Goal: Task Accomplishment & Management: Manage account settings

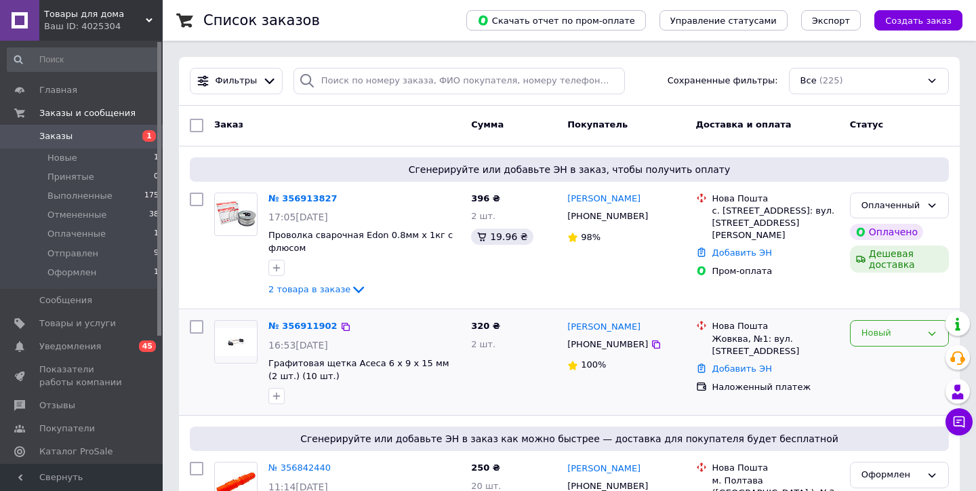
click at [885, 327] on div "Новый" at bounding box center [891, 333] width 60 height 14
click at [876, 359] on li "Принят" at bounding box center [900, 361] width 98 height 25
click at [891, 207] on div "Оплаченный" at bounding box center [891, 206] width 60 height 14
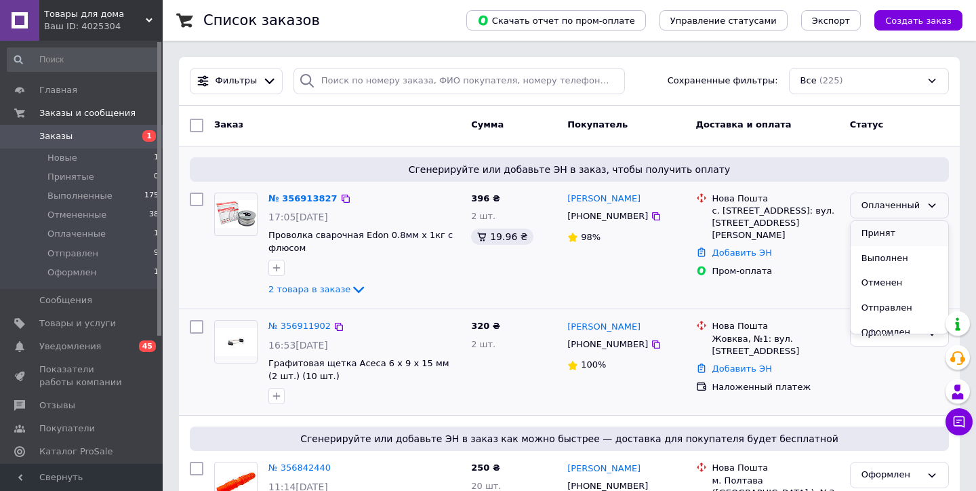
click at [877, 234] on li "Принят" at bounding box center [900, 233] width 98 height 25
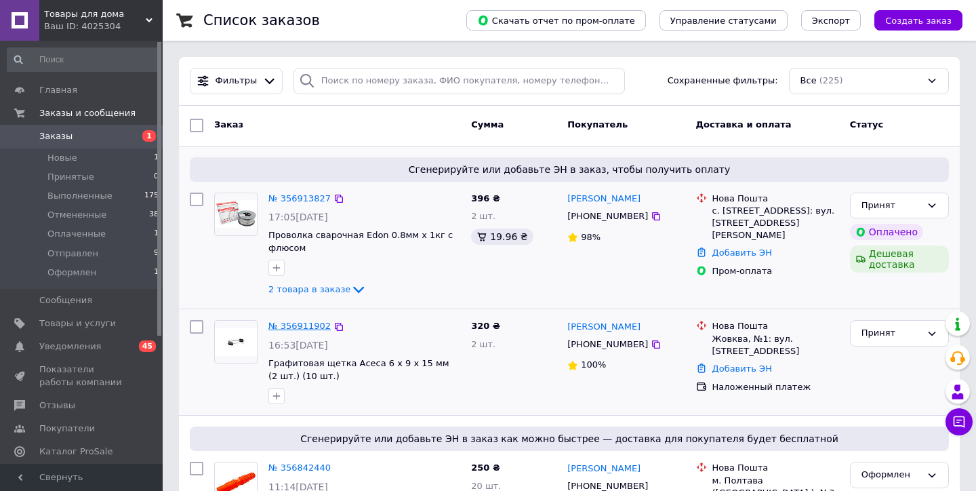
click at [302, 325] on link "№ 356911902" at bounding box center [299, 326] width 62 height 10
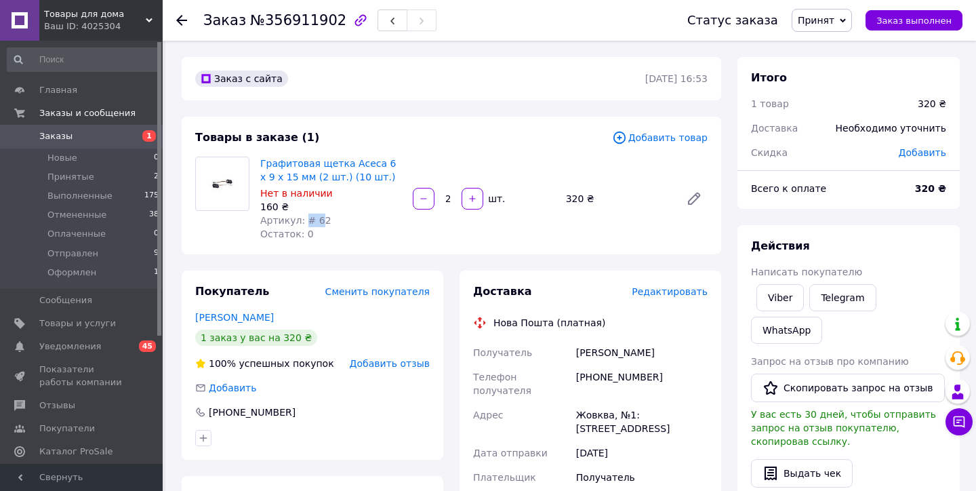
drag, startPoint x: 319, startPoint y: 218, endPoint x: 304, endPoint y: 216, distance: 15.0
click at [304, 216] on span "Артикул: # 62" at bounding box center [295, 220] width 71 height 11
click at [318, 218] on span "Артикул: # 62" at bounding box center [295, 220] width 71 height 11
drag, startPoint x: 325, startPoint y: 216, endPoint x: 302, endPoint y: 216, distance: 23.0
click at [302, 216] on div "Артикул: # 62" at bounding box center [331, 220] width 142 height 14
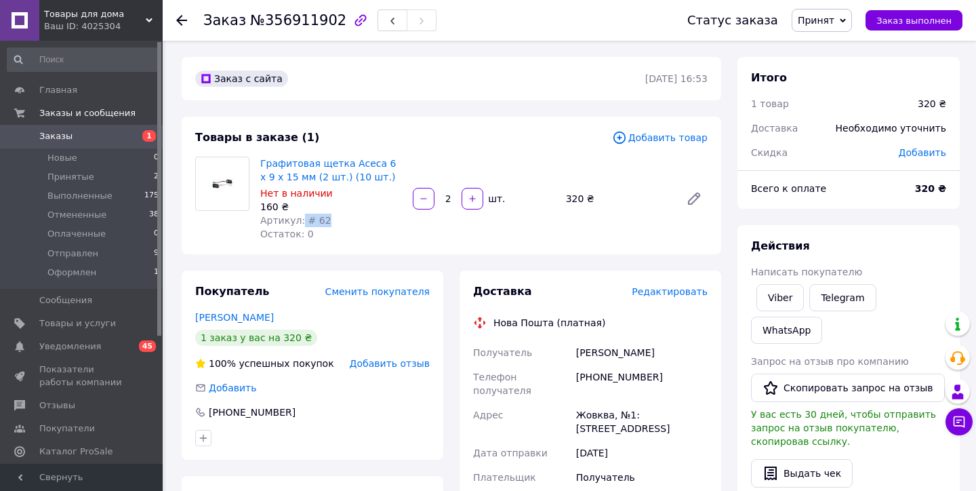
copy span "# 62"
click at [324, 220] on div "Артикул: # 62" at bounding box center [331, 220] width 142 height 14
drag, startPoint x: 323, startPoint y: 218, endPoint x: 305, endPoint y: 218, distance: 17.6
click at [305, 218] on span "Артикул: # 62" at bounding box center [295, 220] width 71 height 11
copy span "# 62"
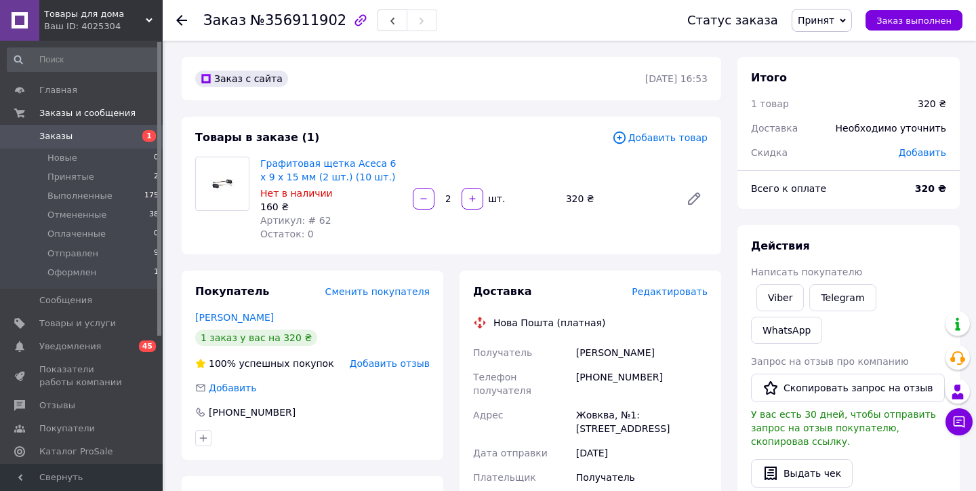
click at [346, 224] on div "Артикул: # 62" at bounding box center [331, 220] width 142 height 14
drag, startPoint x: 330, startPoint y: 212, endPoint x: 314, endPoint y: 220, distance: 17.9
click at [314, 220] on div "Графитовая щетка Асеса 6 x 9 x 15 мм (2 шт.) (10 шт.) Нет в наличии 160 ₴ Артик…" at bounding box center [331, 198] width 152 height 89
click at [314, 220] on span "Артикул: # 62" at bounding box center [295, 220] width 71 height 11
drag, startPoint x: 323, startPoint y: 220, endPoint x: 305, endPoint y: 221, distance: 17.7
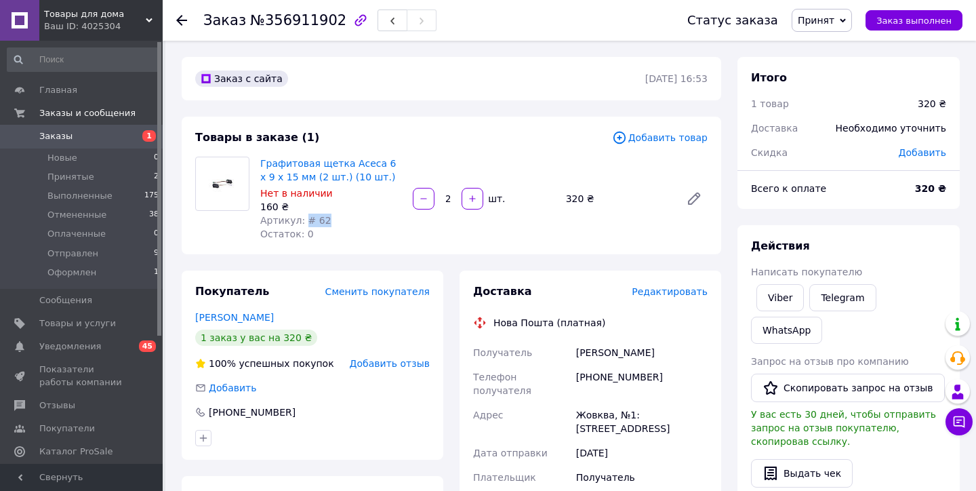
click at [305, 221] on span "Артикул: # 62" at bounding box center [295, 220] width 71 height 11
copy span "# 62"
drag, startPoint x: 367, startPoint y: 177, endPoint x: 261, endPoint y: 162, distance: 107.4
click at [261, 162] on span "Графитовая щетка Асеса 6 x 9 x 15 мм (2 шт.) (10 шт.)" at bounding box center [331, 170] width 142 height 27
copy link "Графитовая щетка Асеса 6 x 9 x 15 мм (2 шт.) (10 шт.)"
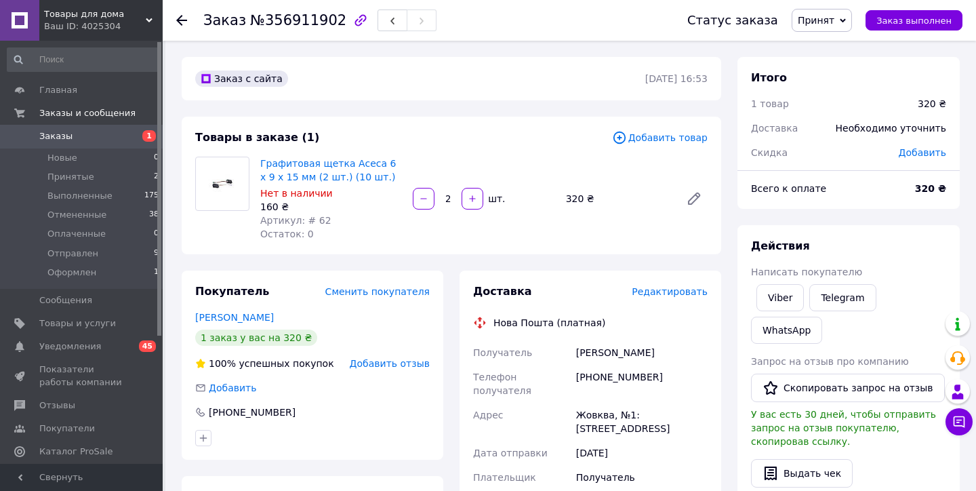
click at [319, 118] on div "Товары в заказе (1) Добавить товар Графитовая щетка Асеса 6 x 9 x 15 мм (2 шт.)…" at bounding box center [451, 186] width 539 height 138
click at [468, 157] on div "Графитовая щетка Асеса 6 x 9 x 15 мм (2 шт.) (10 шт.) Нет в наличии 160 ₴ Артик…" at bounding box center [484, 198] width 458 height 89
drag, startPoint x: 679, startPoint y: 351, endPoint x: 621, endPoint y: 350, distance: 58.3
click at [621, 350] on div "[PERSON_NAME]" at bounding box center [641, 352] width 137 height 24
drag, startPoint x: 655, startPoint y: 374, endPoint x: 577, endPoint y: 375, distance: 77.9
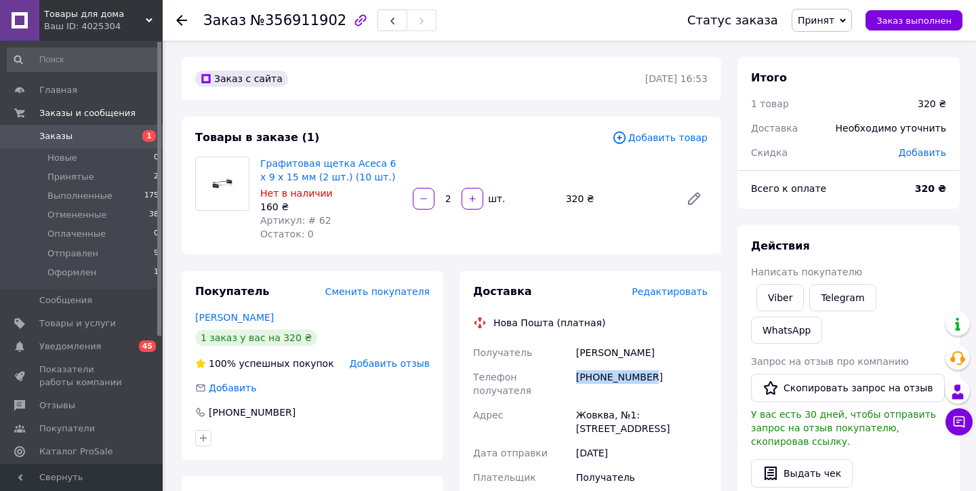
click at [577, 375] on div "[PHONE_NUMBER]" at bounding box center [641, 384] width 137 height 38
copy div "[PHONE_NUMBER]"
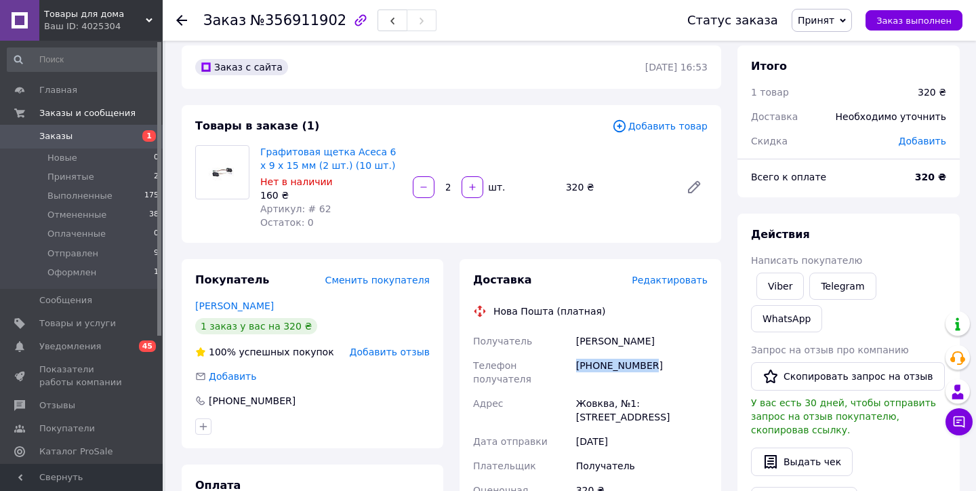
scroll to position [9, 0]
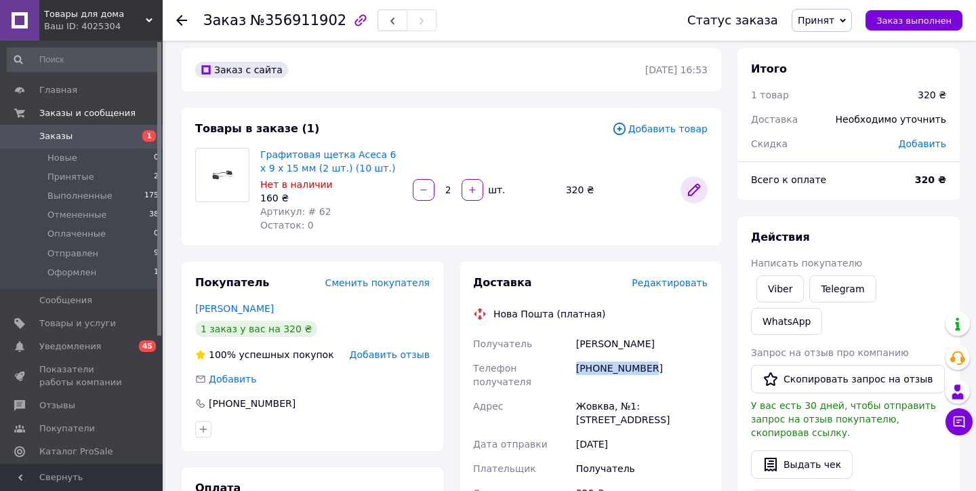
click at [691, 195] on icon at bounding box center [694, 189] width 11 height 11
click at [675, 124] on span "Добавить товар" at bounding box center [660, 128] width 96 height 15
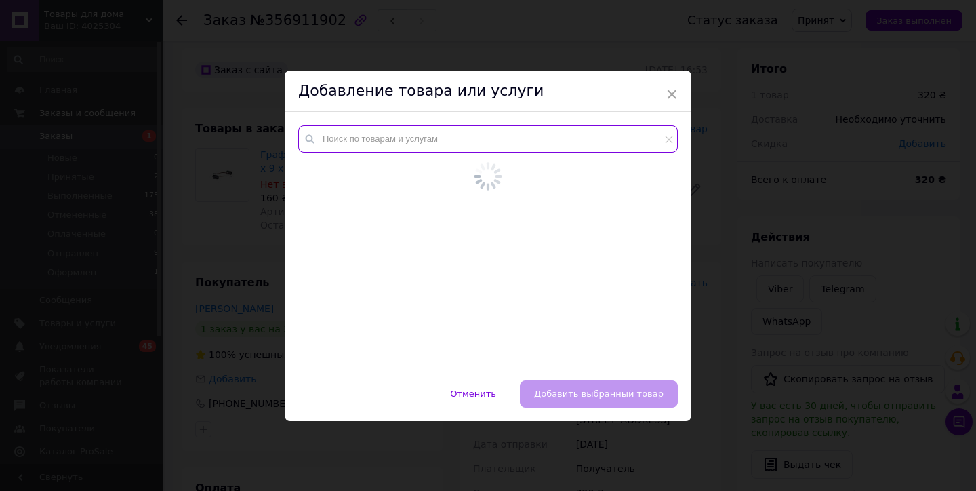
click at [369, 133] on input "text" at bounding box center [488, 138] width 380 height 27
paste input "M-1"
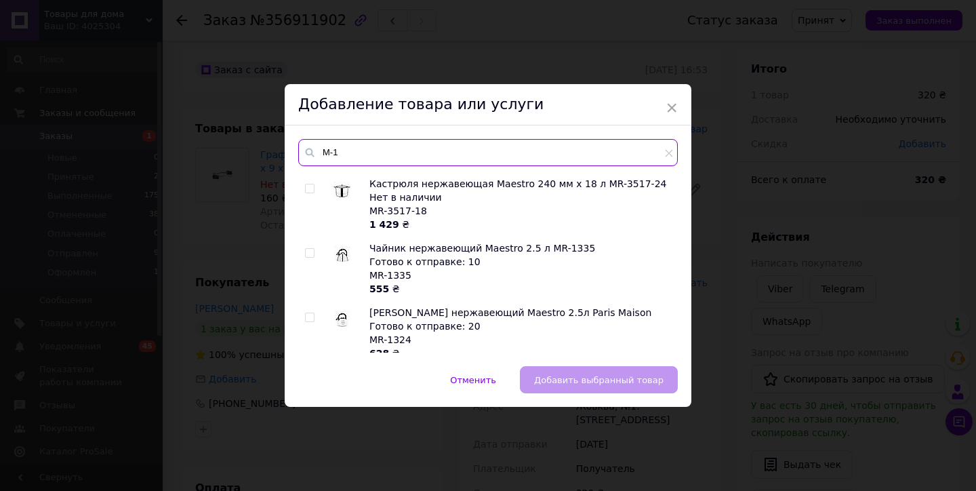
scroll to position [4483, 0]
drag, startPoint x: 344, startPoint y: 151, endPoint x: 314, endPoint y: 149, distance: 29.9
click at [314, 149] on input "M-1" at bounding box center [488, 152] width 380 height 27
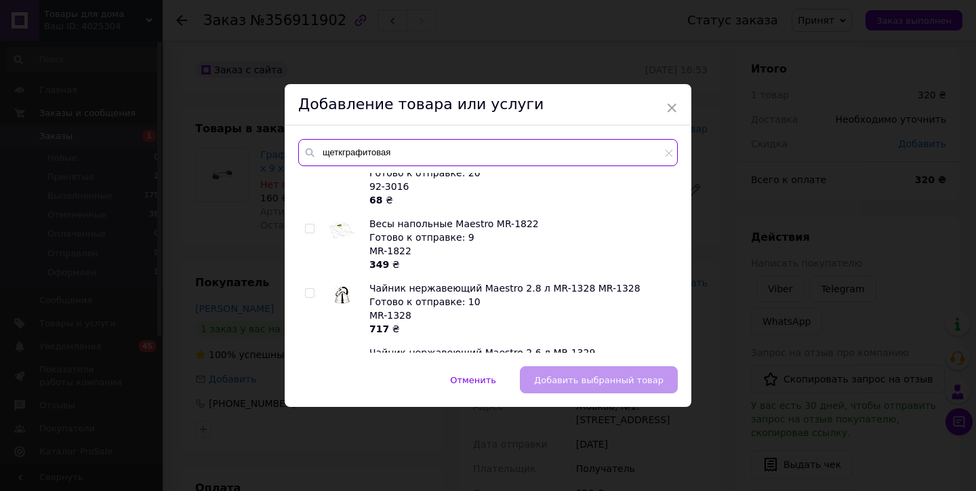
drag, startPoint x: 401, startPoint y: 155, endPoint x: 287, endPoint y: 147, distance: 114.1
click at [287, 147] on div "щеткграфитовая Графитовая щетка [PERSON_NAME] 6.4x7.4x13 мм (2 шт.) (10 шт.) Го…" at bounding box center [488, 245] width 407 height 241
paste input "ГРАФИТОВАЯ ЩЕТКА АСЕСА 6 X 8 X 15 ММ (2 ШТ.) (10 ШТ.) Подробнее: [URL][DOMAIN_N…"
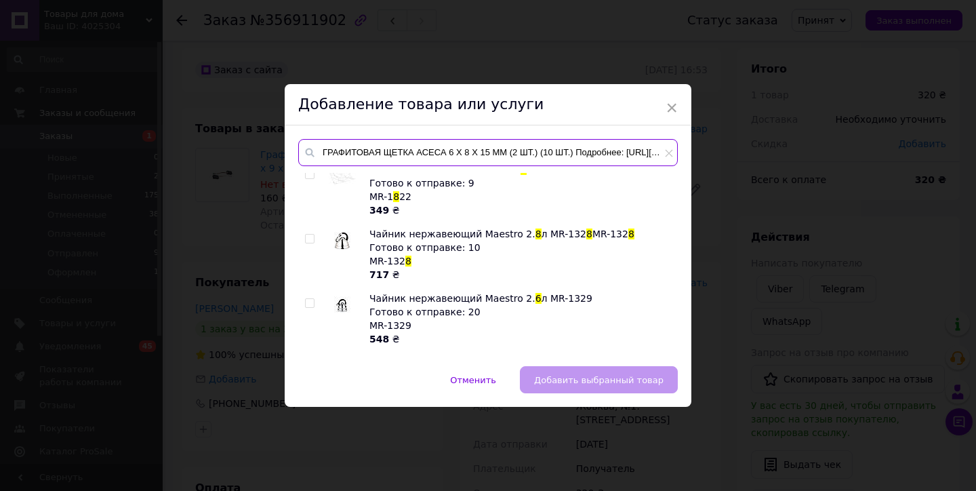
drag, startPoint x: 457, startPoint y: 153, endPoint x: 499, endPoint y: 182, distance: 51.1
click at [499, 182] on div "ГРАФИТОВАЯ ЩЕТКА АСЕСА 6 X 8 X 15 ММ (2 ШТ.) (10 ШТ.) Подробнее: [URL][DOMAIN_N…" at bounding box center [488, 245] width 380 height 213
click at [592, 155] on input "ГРАФИТОВАЯ ЩЕТКА АСЕСА 6 X 8 X 15 ММ (2 ШТ.) (10 ШТ.)" at bounding box center [488, 152] width 380 height 27
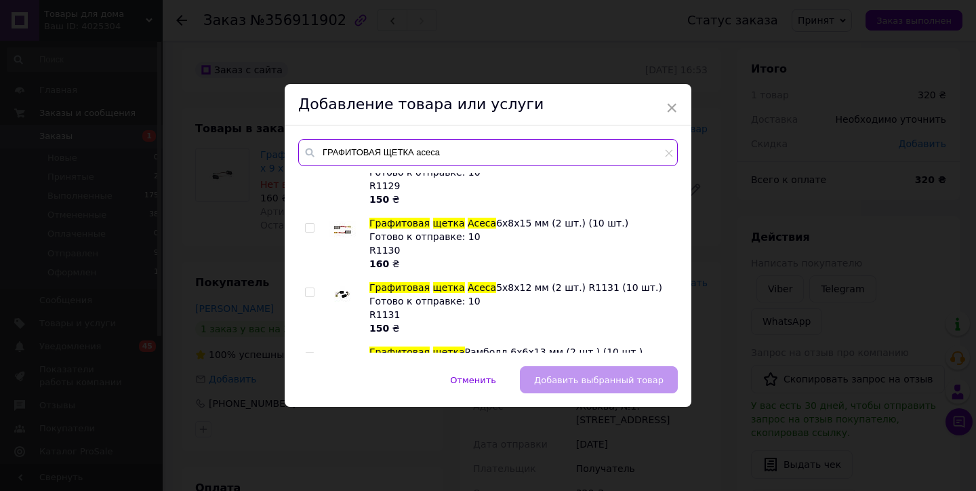
scroll to position [481, 0]
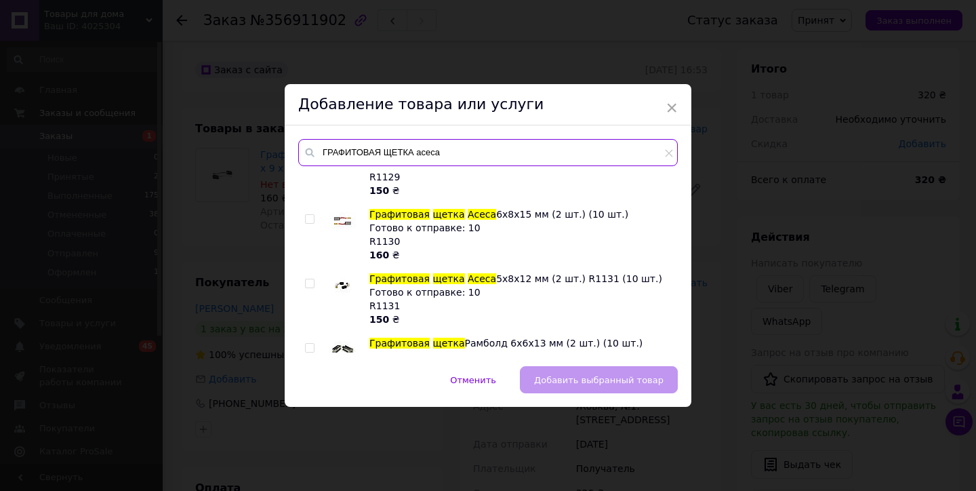
type input "ГРАФИТОВАЯ ЩЕТКА асеса"
click at [306, 219] on input "checkbox" at bounding box center [309, 219] width 9 height 9
checkbox input "true"
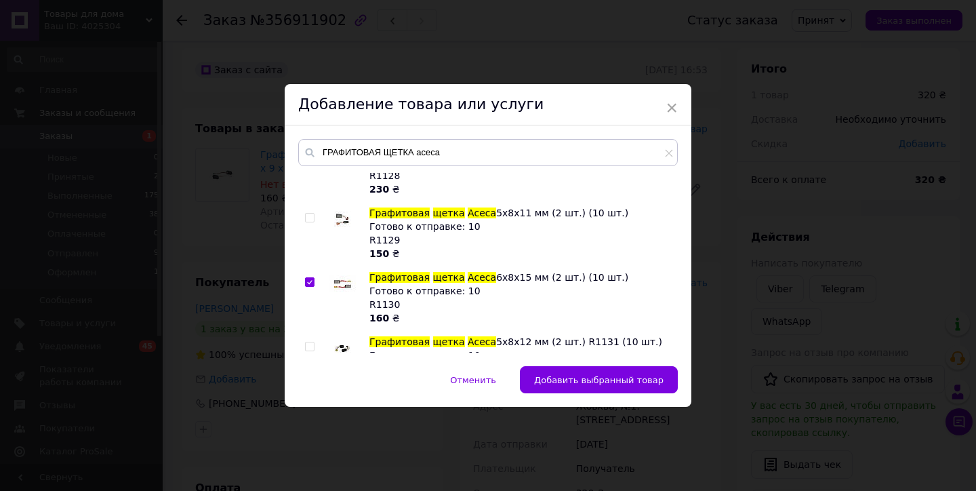
scroll to position [417, 0]
click at [668, 108] on span "×" at bounding box center [672, 107] width 12 height 23
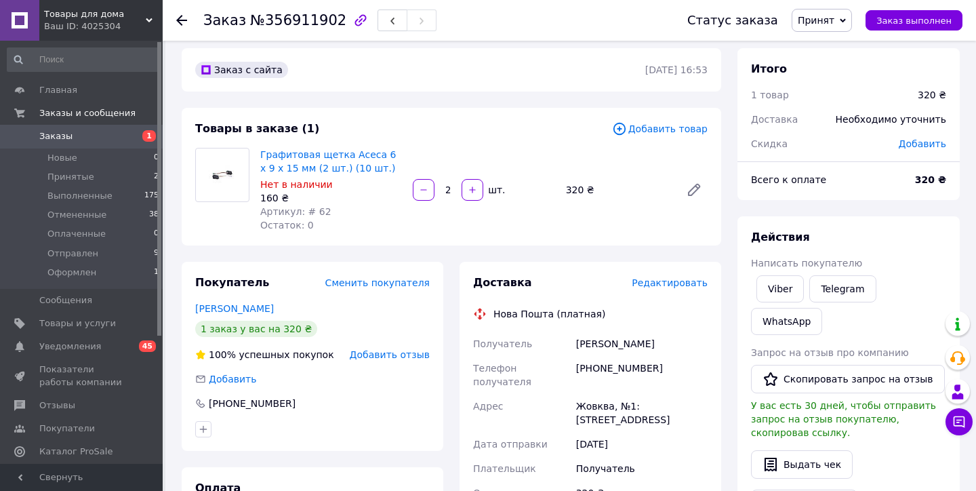
click at [642, 130] on span "Добавить товар" at bounding box center [660, 128] width 96 height 15
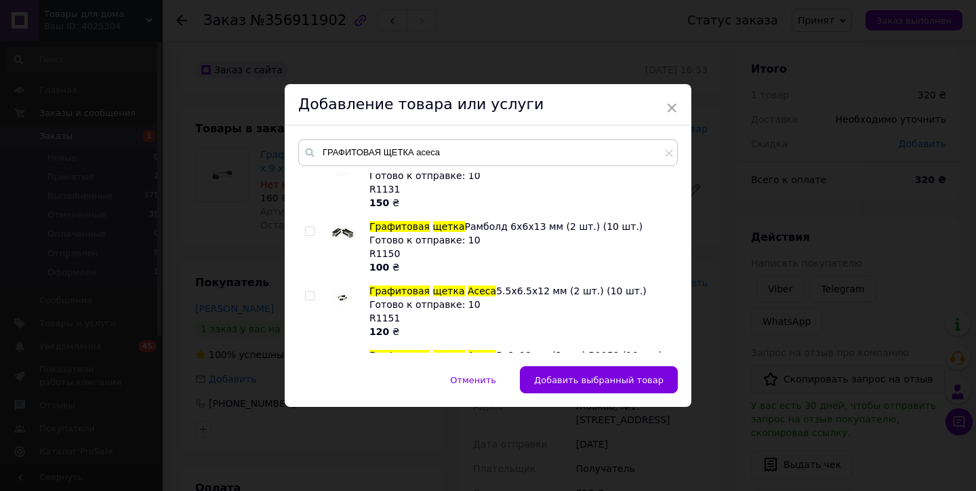
scroll to position [598, 0]
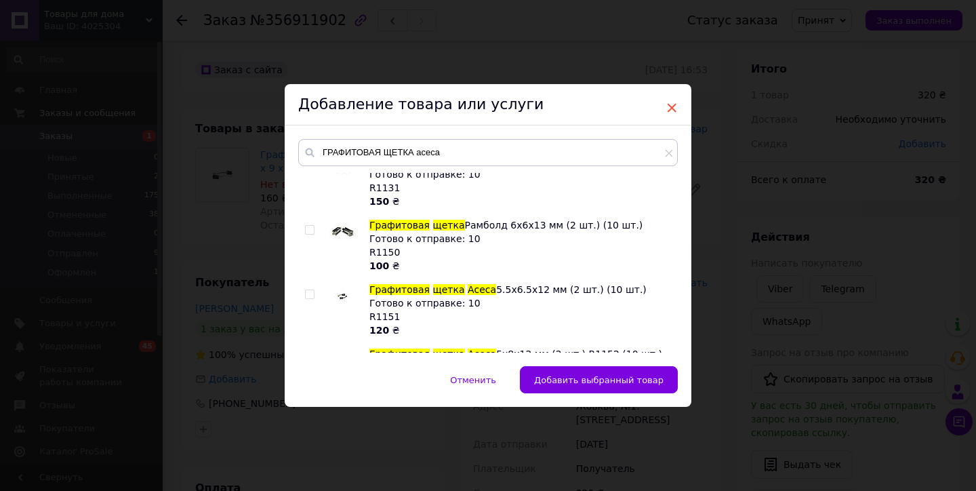
click at [672, 103] on span "×" at bounding box center [672, 107] width 12 height 23
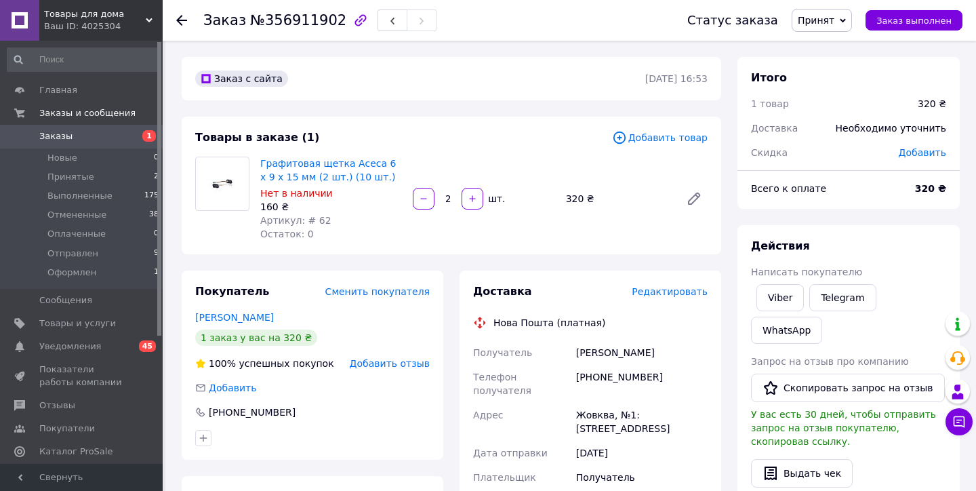
scroll to position [0, 0]
click at [54, 135] on span "Заказы" at bounding box center [55, 136] width 33 height 12
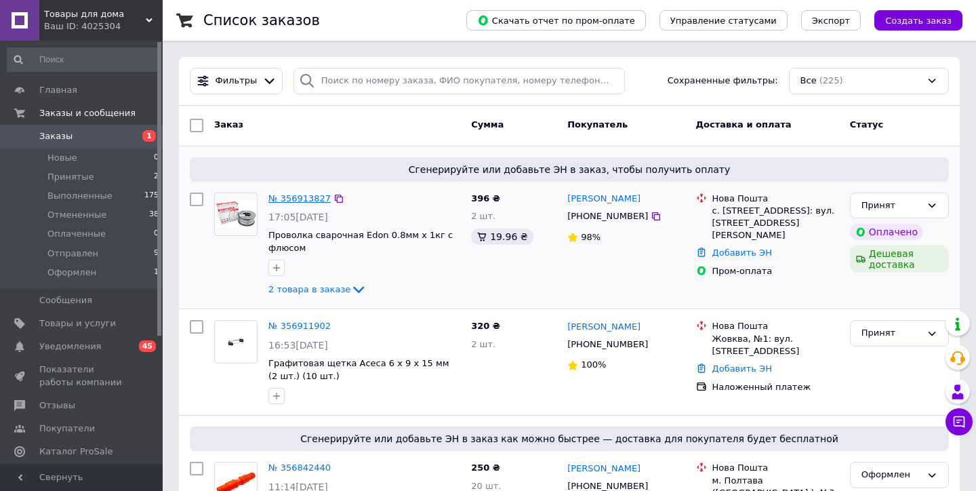
click at [310, 199] on link "№ 356913827" at bounding box center [299, 198] width 62 height 10
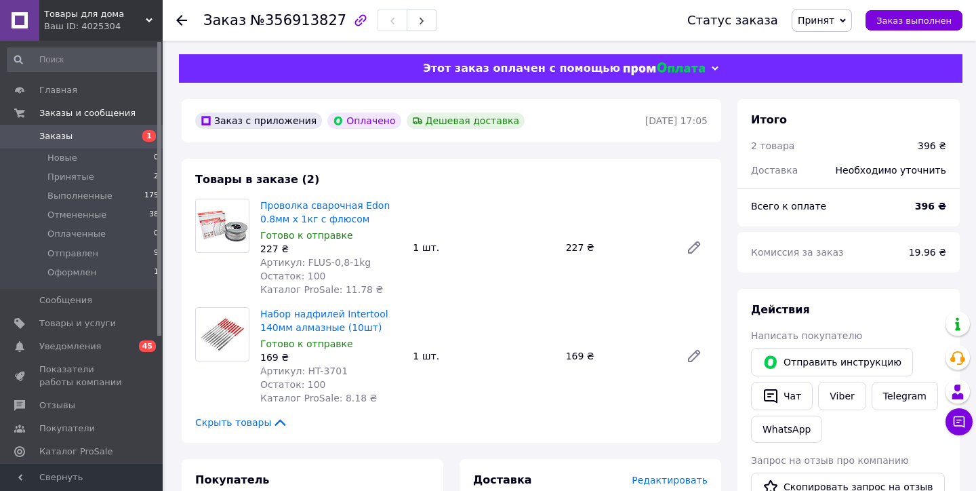
scroll to position [12, 0]
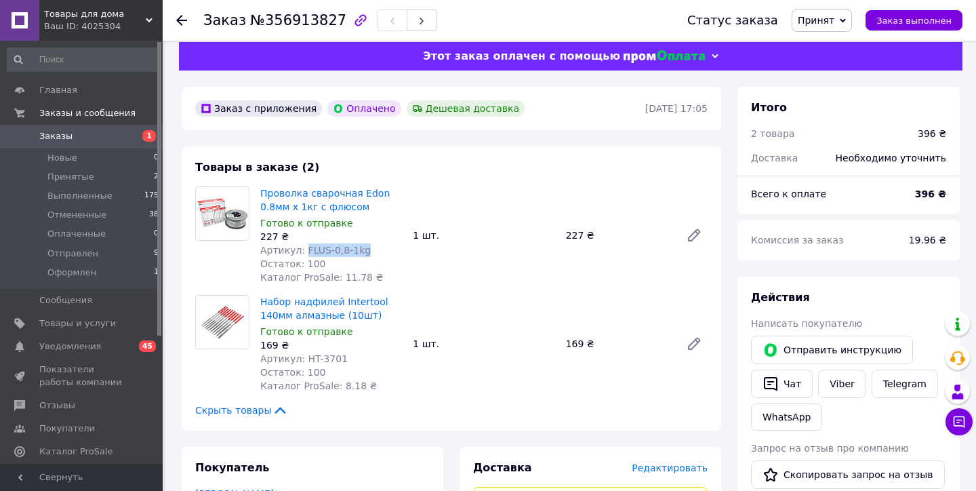
drag, startPoint x: 363, startPoint y: 251, endPoint x: 305, endPoint y: 249, distance: 57.6
click at [305, 249] on span "Артикул: FLUS-0,8-1kg" at bounding box center [315, 250] width 110 height 11
copy span "FLUS-0,8-1kg"
click at [77, 323] on span "Товары и услуги" at bounding box center [77, 323] width 77 height 12
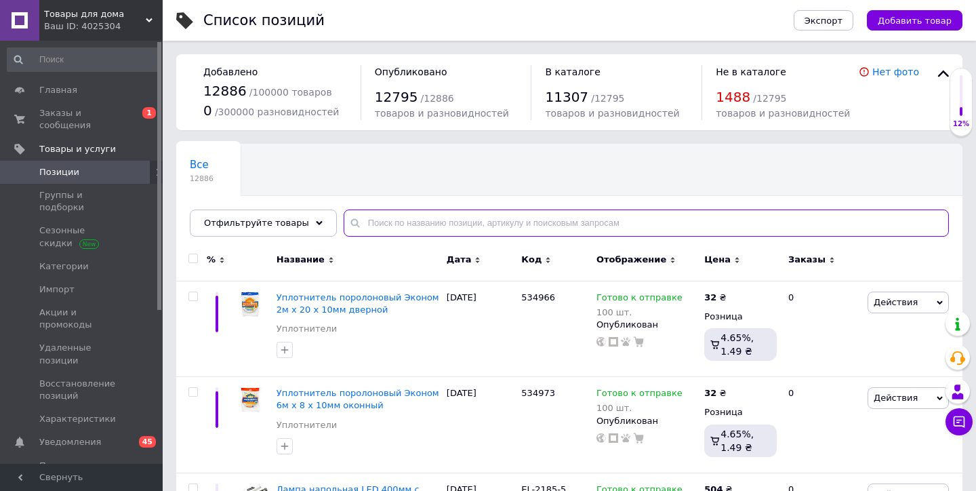
click at [409, 218] on input "text" at bounding box center [646, 222] width 605 height 27
paste input "000066840"
type input "000066840"
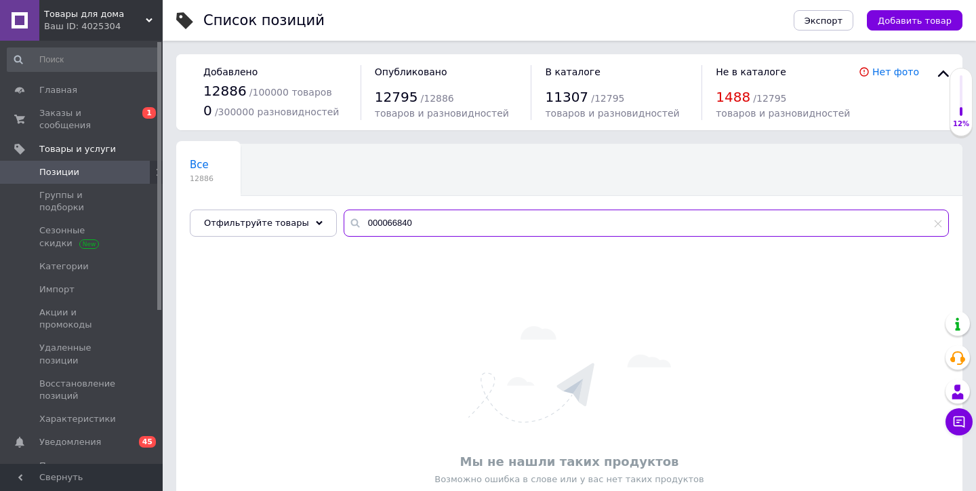
drag, startPoint x: 414, startPoint y: 223, endPoint x: 357, endPoint y: 201, distance: 61.2
click at [357, 201] on div "Все 12886 Ok Отфильтровано... Сохранить Мы ничего не нашли Возможно, ошибка в с…" at bounding box center [569, 190] width 786 height 93
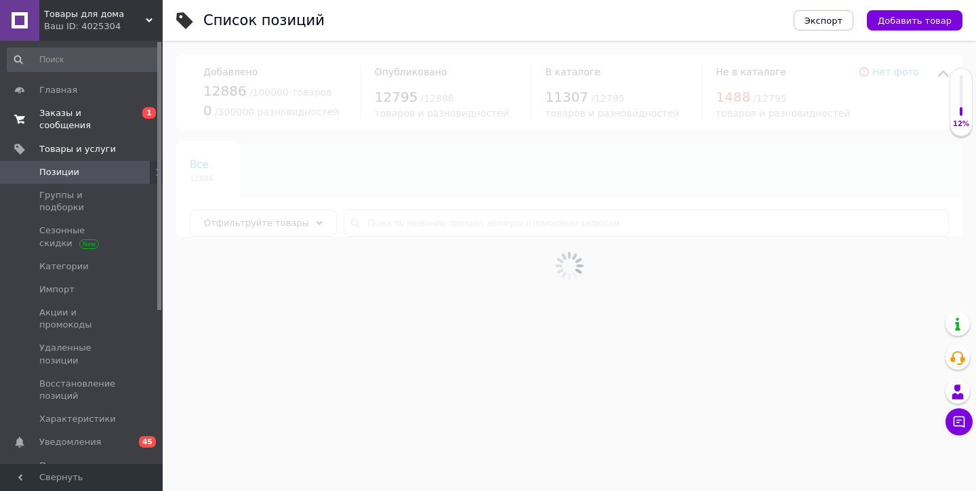
click at [75, 124] on span "Заказы и сообщения" at bounding box center [82, 119] width 86 height 24
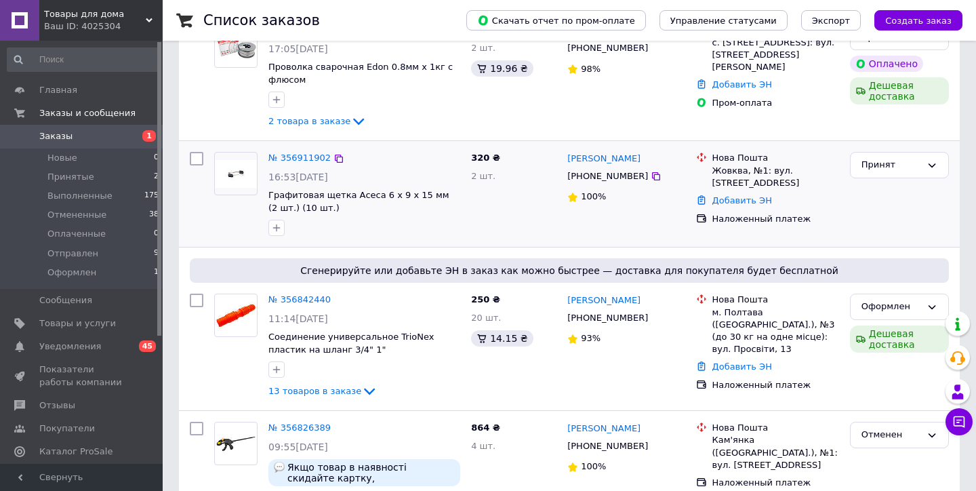
scroll to position [169, 0]
click at [285, 155] on link "№ 356911902" at bounding box center [299, 156] width 62 height 10
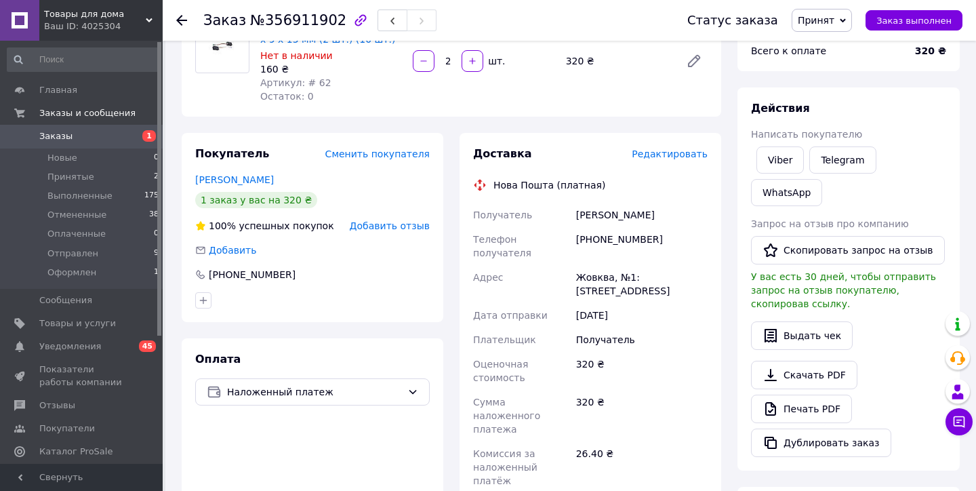
scroll to position [138, 0]
drag, startPoint x: 672, startPoint y: 211, endPoint x: 575, endPoint y: 217, distance: 97.8
click at [575, 217] on div "[PERSON_NAME]" at bounding box center [641, 215] width 137 height 24
copy div "[PERSON_NAME]"
drag, startPoint x: 652, startPoint y: 239, endPoint x: 576, endPoint y: 238, distance: 75.9
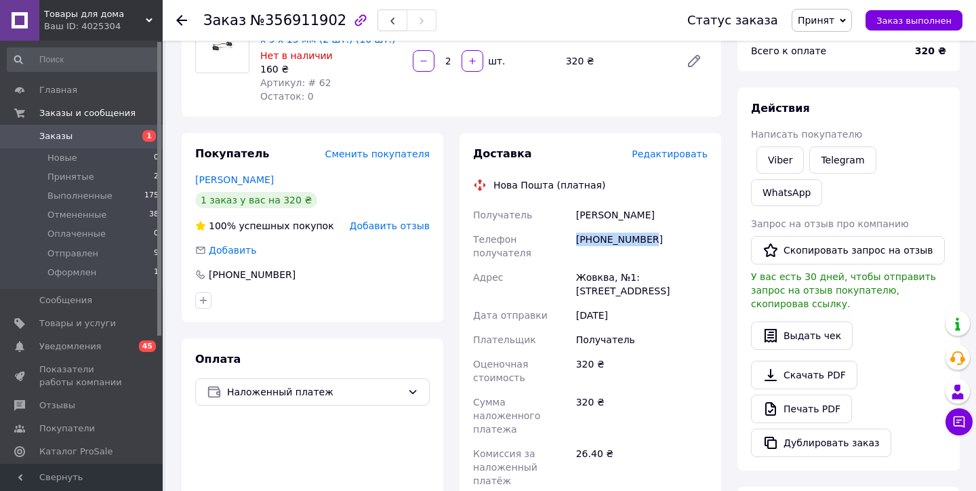
click at [576, 238] on div "[PHONE_NUMBER]" at bounding box center [641, 246] width 137 height 38
copy div "[PHONE_NUMBER]"
drag, startPoint x: 577, startPoint y: 263, endPoint x: 611, endPoint y: 266, distance: 33.3
click at [611, 266] on div "Жовква, №1: [STREET_ADDRESS]" at bounding box center [641, 284] width 137 height 38
copy div "Жовква"
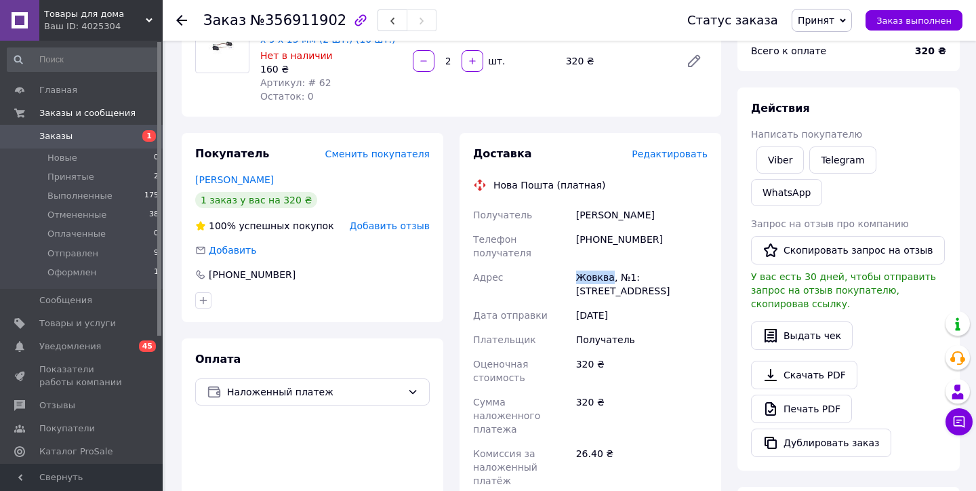
click at [52, 136] on span "Заказы" at bounding box center [55, 136] width 33 height 12
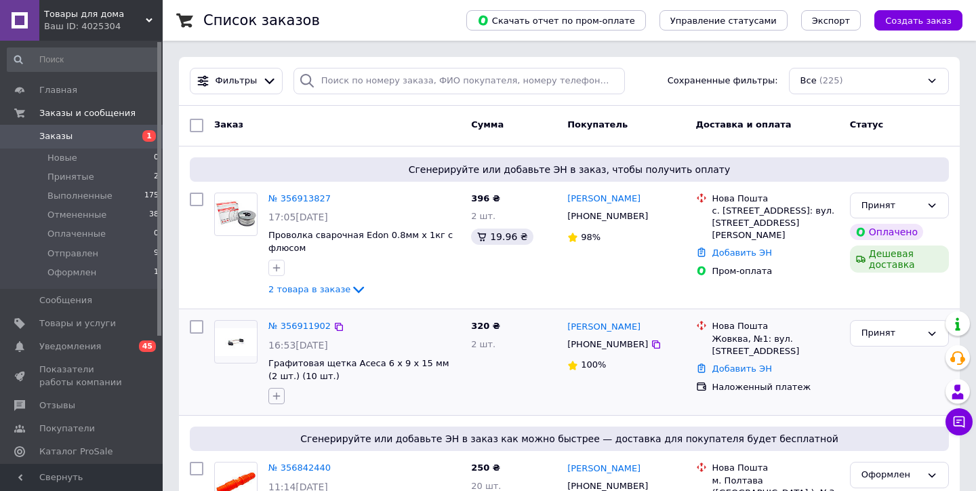
click at [277, 392] on icon "button" at bounding box center [276, 395] width 11 height 11
click at [232, 389] on div at bounding box center [236, 361] width 54 height 95
click at [295, 193] on link "№ 356913827" at bounding box center [299, 198] width 62 height 10
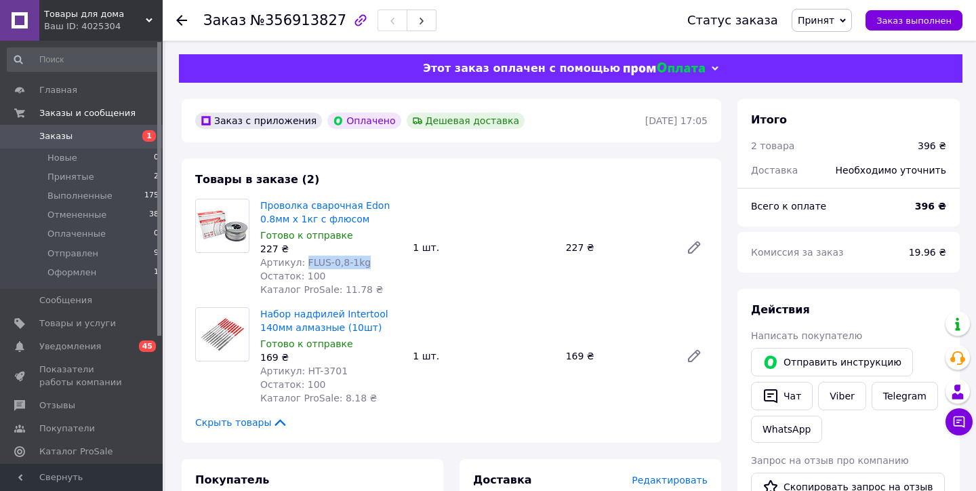
drag, startPoint x: 363, startPoint y: 262, endPoint x: 304, endPoint y: 261, distance: 59.0
click at [304, 261] on span "Артикул: FLUS-0,8-1kg" at bounding box center [315, 262] width 110 height 11
copy span "FLUS-0,8-1kg"
drag, startPoint x: 343, startPoint y: 367, endPoint x: 303, endPoint y: 369, distance: 40.0
click at [303, 369] on div "Артикул: HT-3701" at bounding box center [331, 371] width 142 height 14
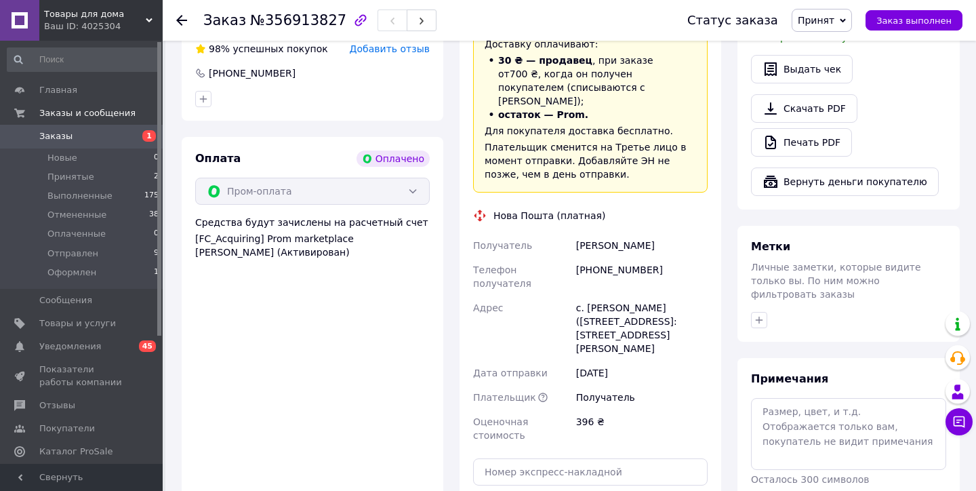
scroll to position [506, 0]
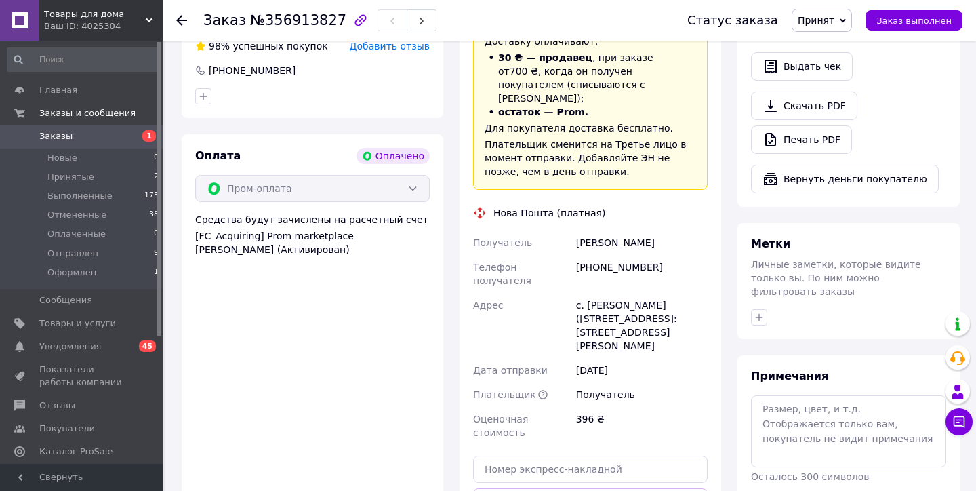
drag, startPoint x: 576, startPoint y: 228, endPoint x: 676, endPoint y: 226, distance: 100.3
click at [677, 230] on div "[PERSON_NAME]" at bounding box center [641, 242] width 137 height 24
drag, startPoint x: 649, startPoint y: 251, endPoint x: 574, endPoint y: 255, distance: 75.3
click at [574, 255] on div "[PHONE_NUMBER]" at bounding box center [641, 274] width 137 height 38
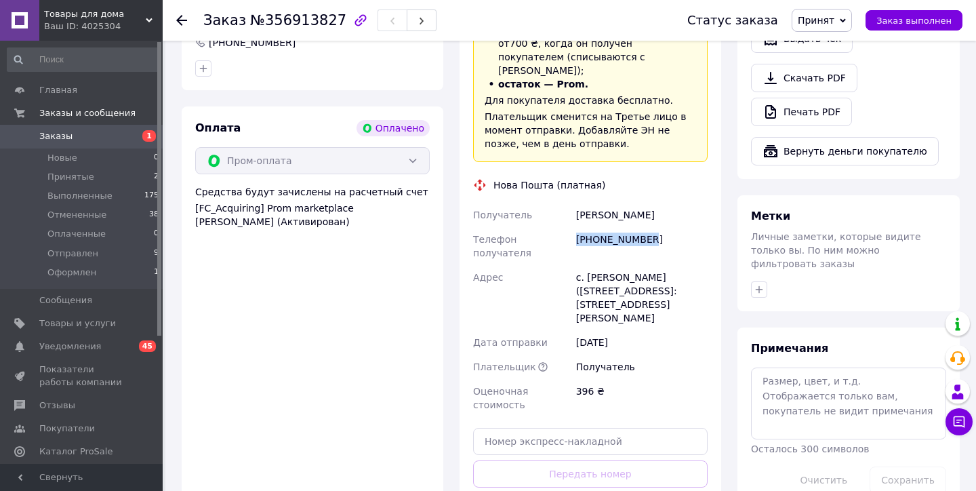
scroll to position [491, 0]
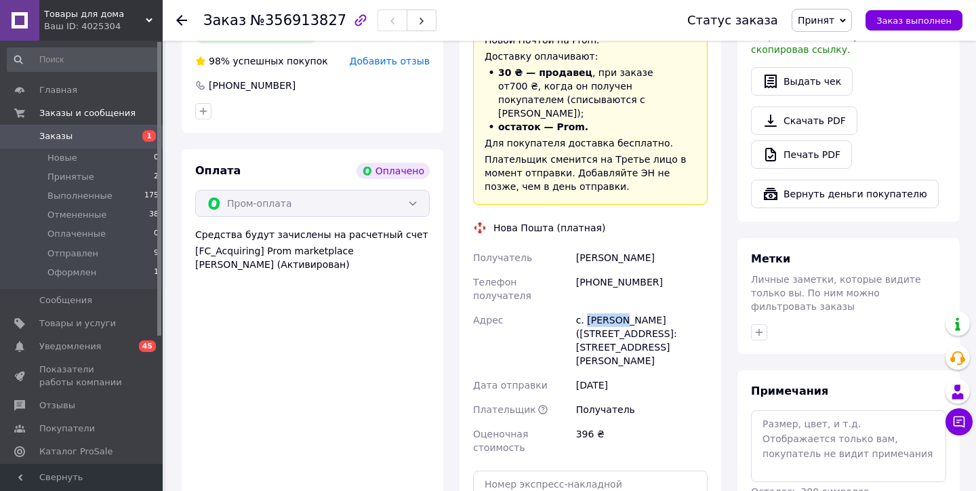
drag, startPoint x: 588, startPoint y: 292, endPoint x: 624, endPoint y: 292, distance: 36.6
click at [624, 308] on div "с. [PERSON_NAME] ([STREET_ADDRESS]: [STREET_ADDRESS][PERSON_NAME]" at bounding box center [641, 340] width 137 height 65
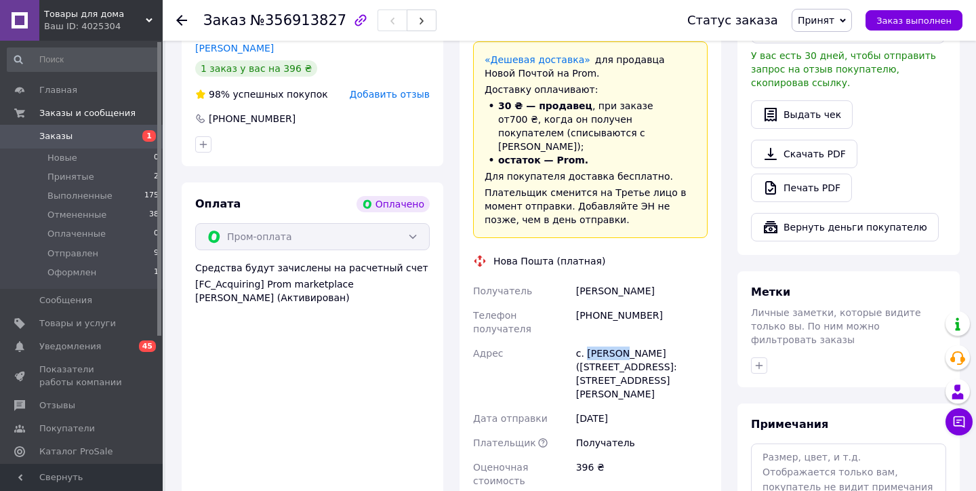
scroll to position [448, 0]
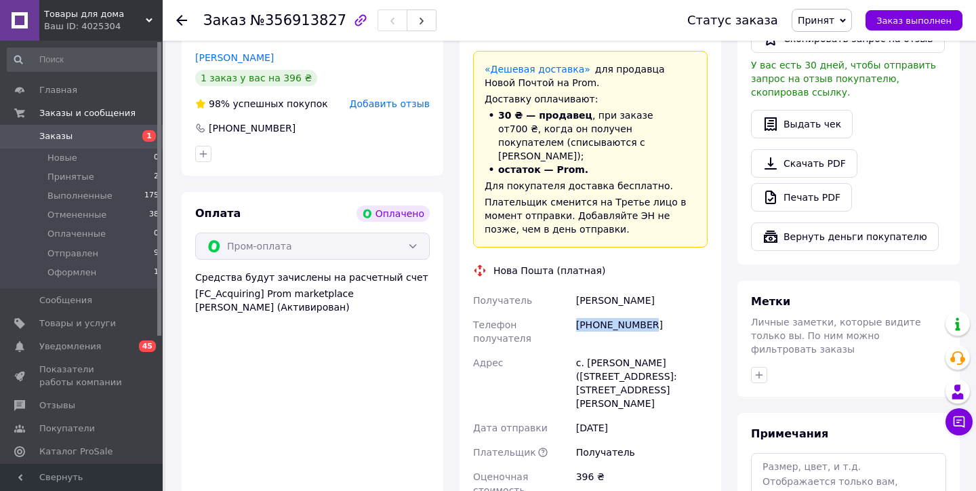
drag, startPoint x: 653, startPoint y: 309, endPoint x: 575, endPoint y: 309, distance: 77.9
click at [575, 312] on div "[PHONE_NUMBER]" at bounding box center [641, 331] width 137 height 38
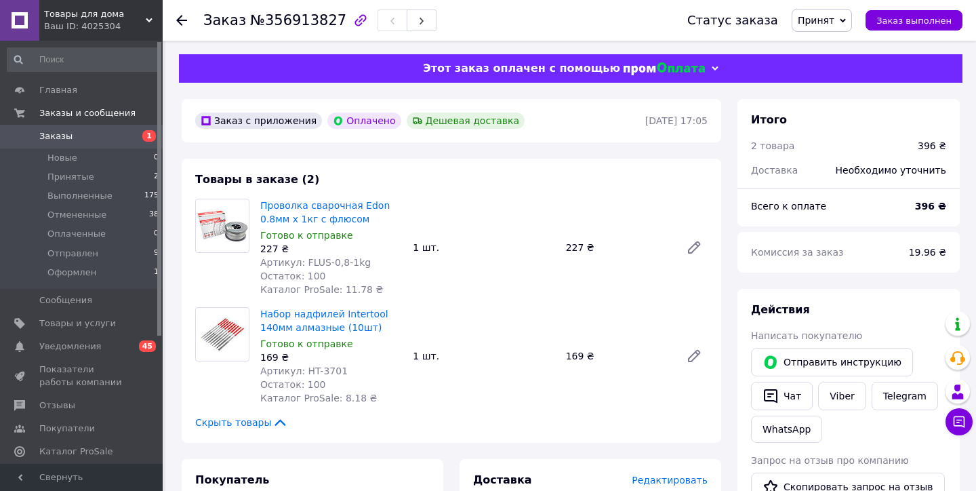
scroll to position [0, 0]
click at [815, 21] on span "Принят" at bounding box center [816, 20] width 37 height 11
click at [823, 136] on li "Оформлен" at bounding box center [828, 129] width 72 height 20
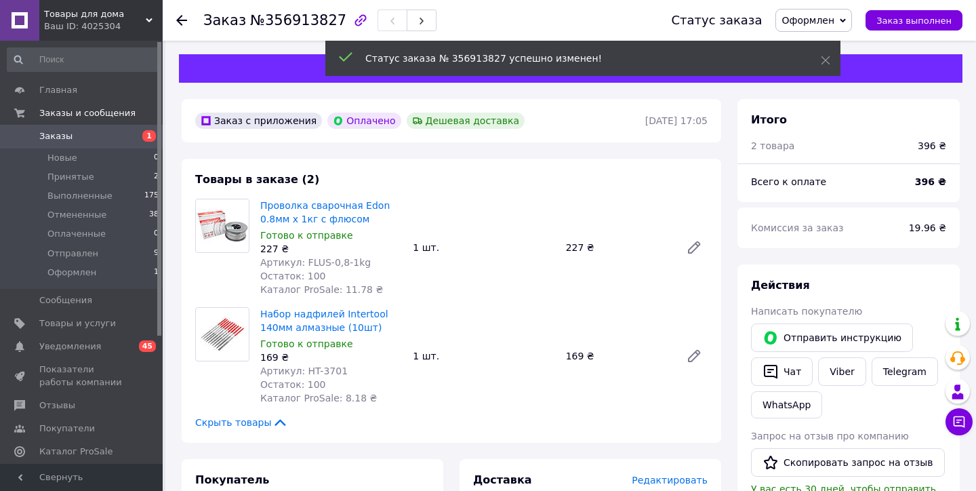
click at [75, 135] on span "Заказы" at bounding box center [82, 136] width 86 height 12
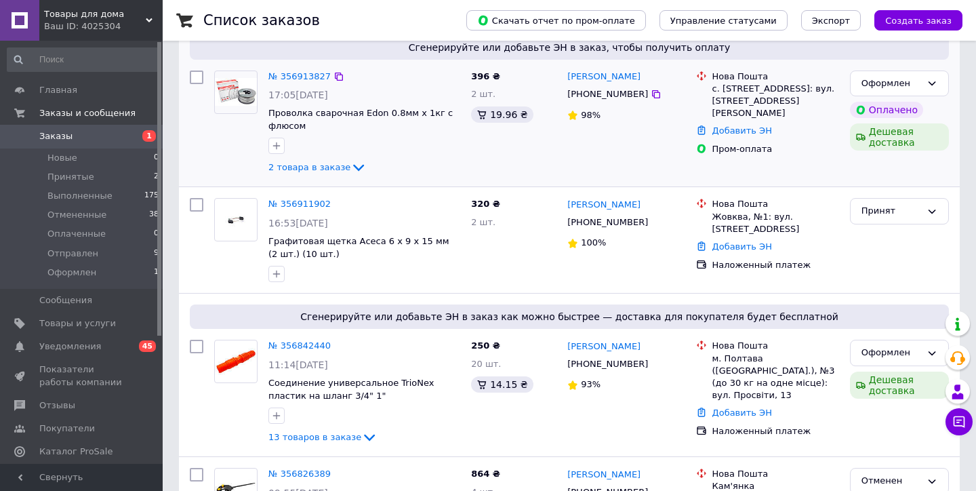
scroll to position [127, 0]
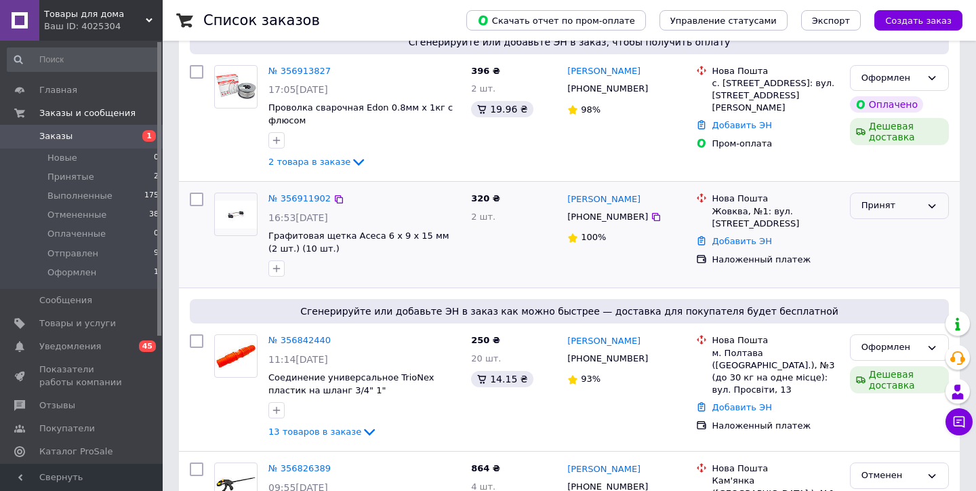
click at [861, 202] on div "Принят" at bounding box center [891, 206] width 60 height 14
click at [493, 273] on div "320 ₴ 2 шт." at bounding box center [514, 234] width 96 height 95
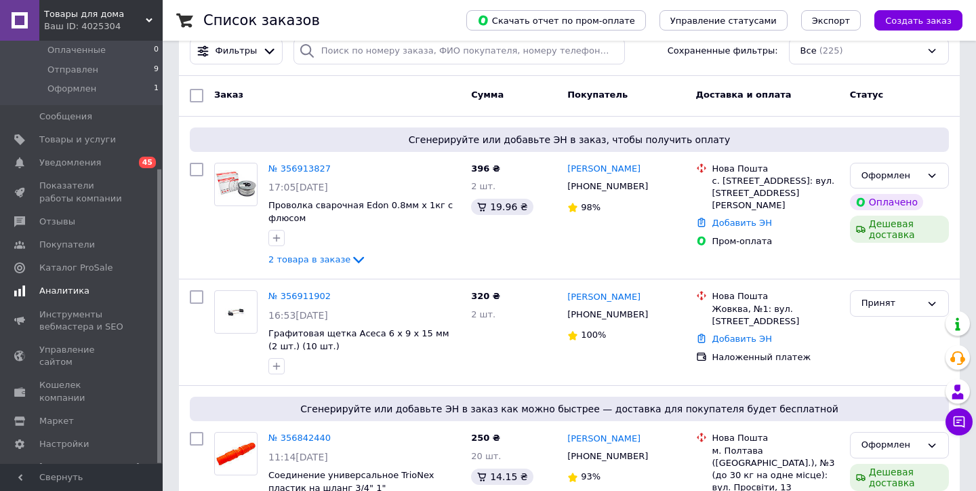
scroll to position [183, 0]
click at [62, 293] on span "Аналитика" at bounding box center [64, 291] width 50 height 12
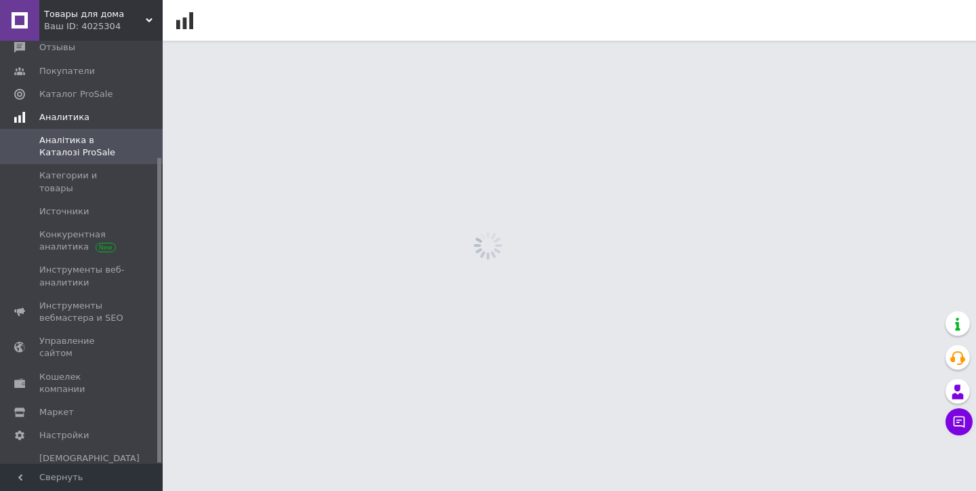
scroll to position [161, 0]
